Goal: Find specific page/section: Find specific page/section

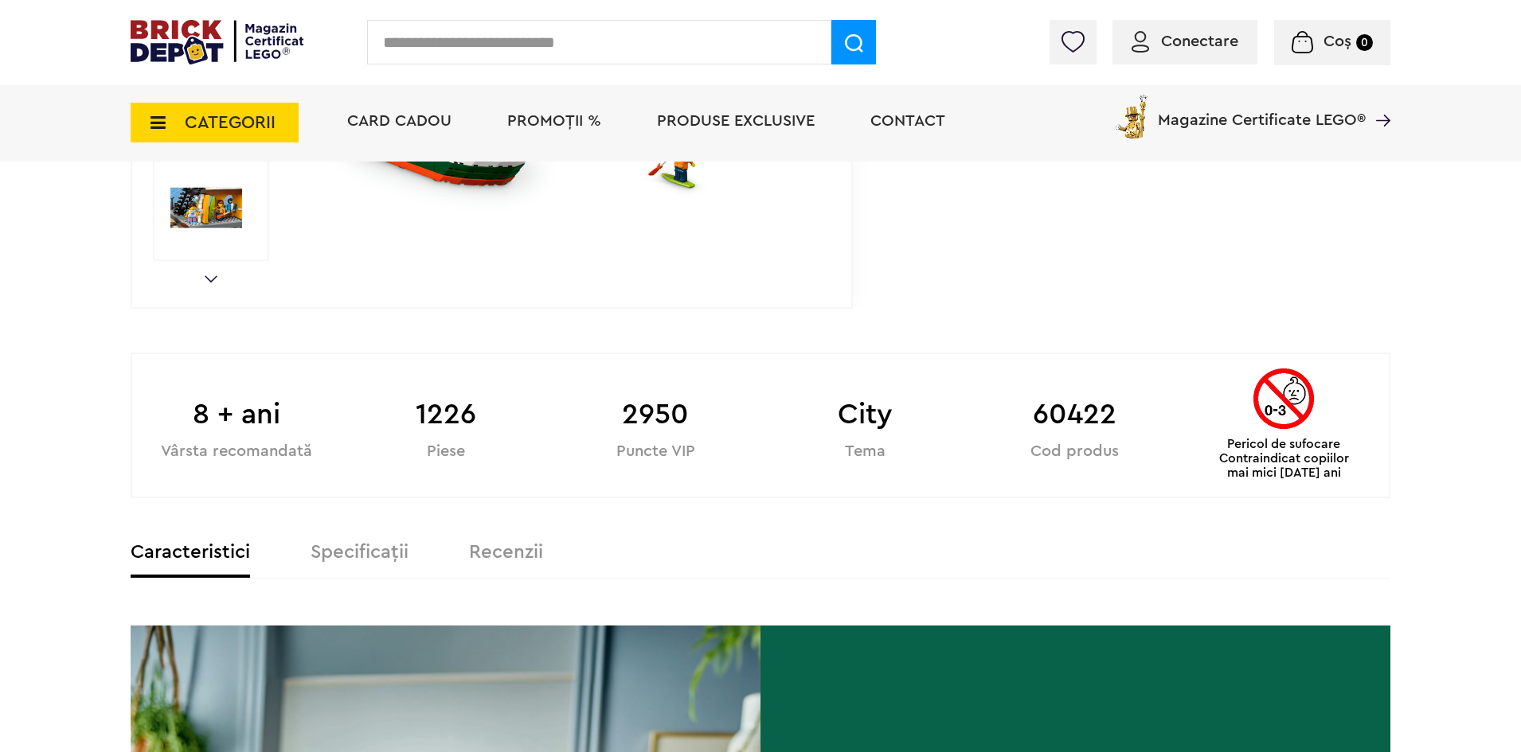
scroll to position [319, 0]
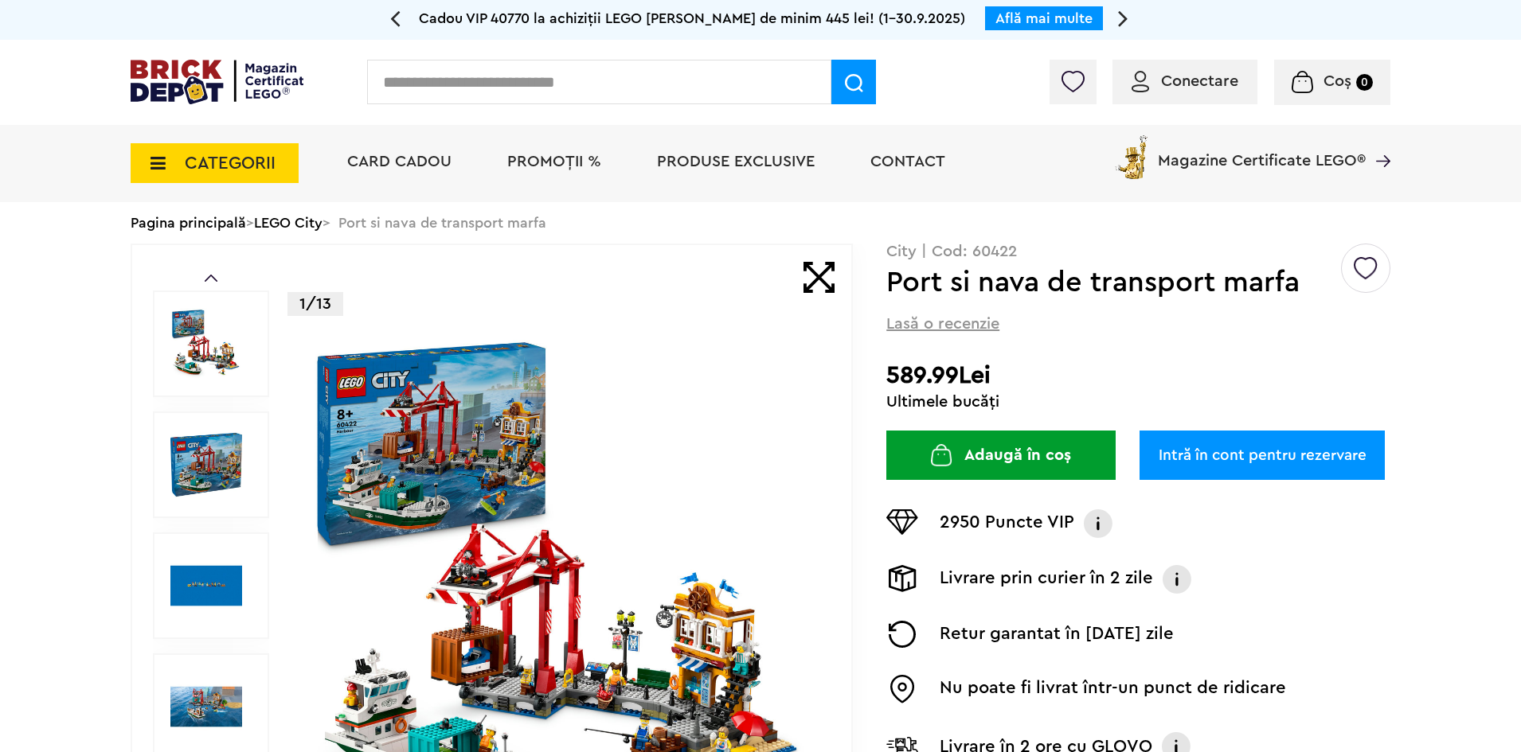
click at [568, 82] on input "text" at bounding box center [599, 82] width 464 height 45
type input "*****"
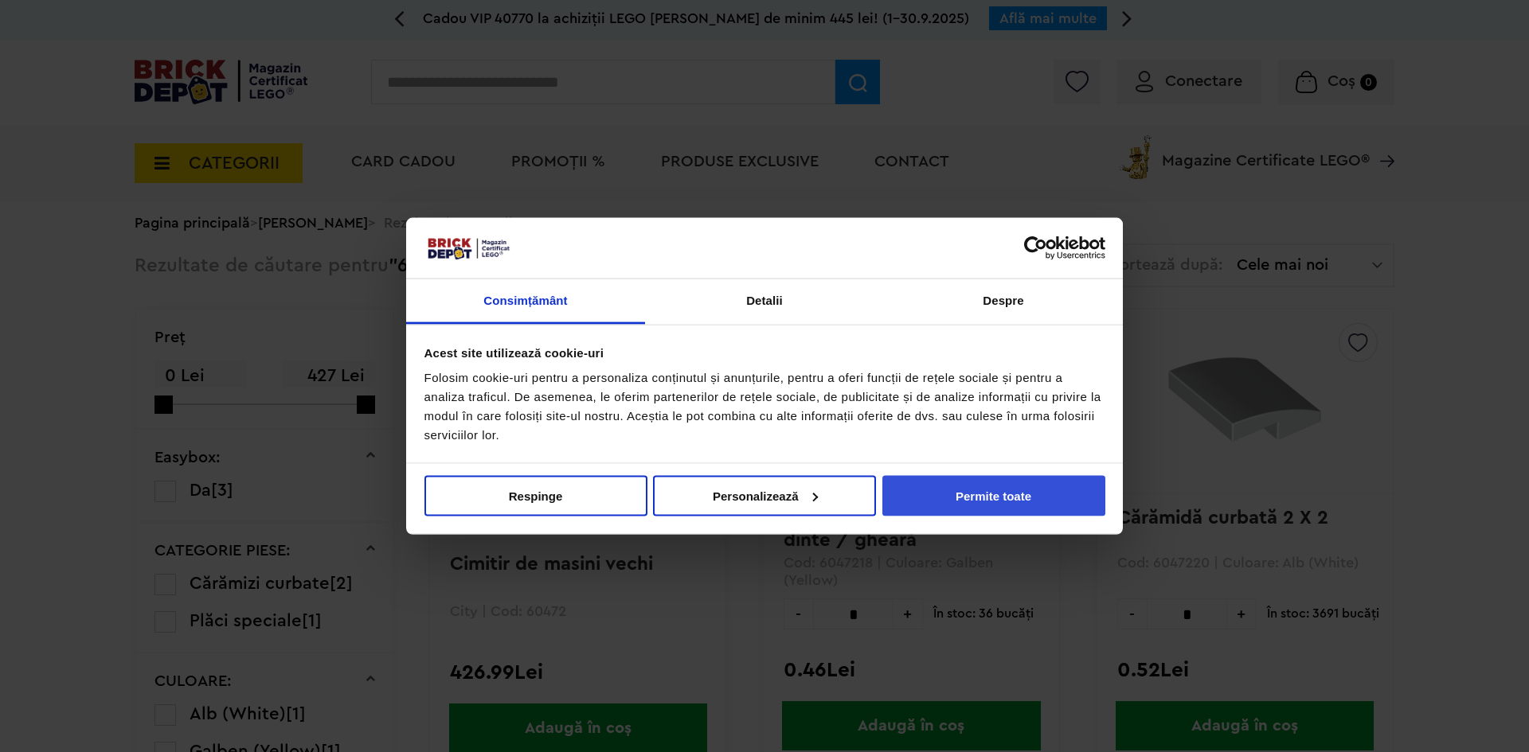
click at [1030, 488] on button "Permite toate" at bounding box center [993, 495] width 223 height 41
